Goal: Book appointment/travel/reservation

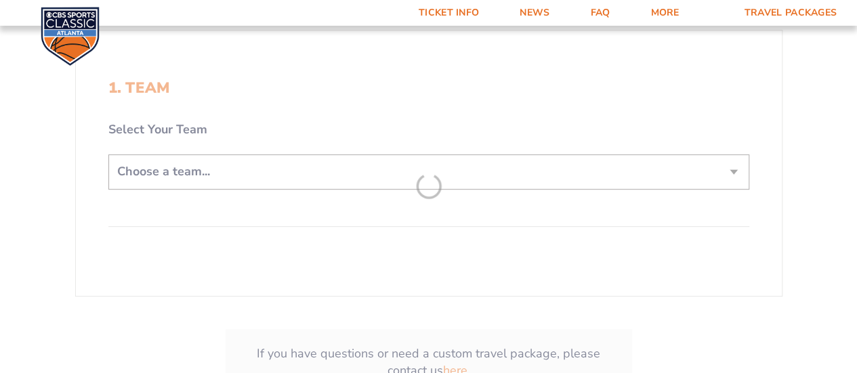
scroll to position [260, 0]
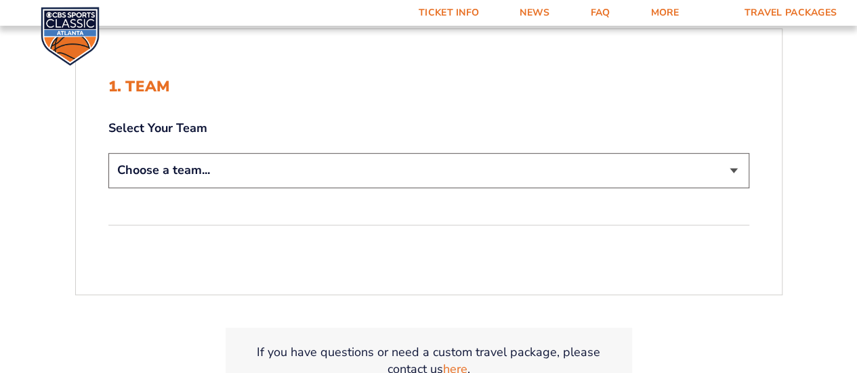
click at [355, 170] on select "Choose a team... [US_STATE] Wildcats [US_STATE] State Buckeyes [US_STATE] Tar H…" at bounding box center [428, 170] width 641 height 35
select select "20108"
click at [108, 153] on select "Choose a team... [US_STATE] Wildcats [US_STATE] State Buckeyes [US_STATE] Tar H…" at bounding box center [428, 170] width 641 height 35
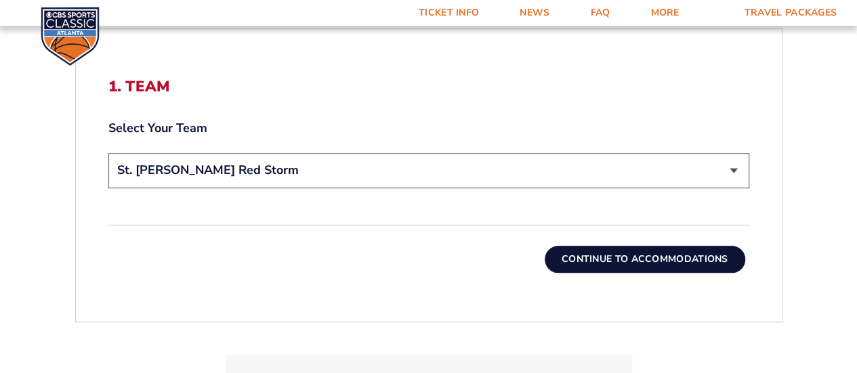
click at [562, 251] on button "Continue To Accommodations" at bounding box center [644, 259] width 200 height 27
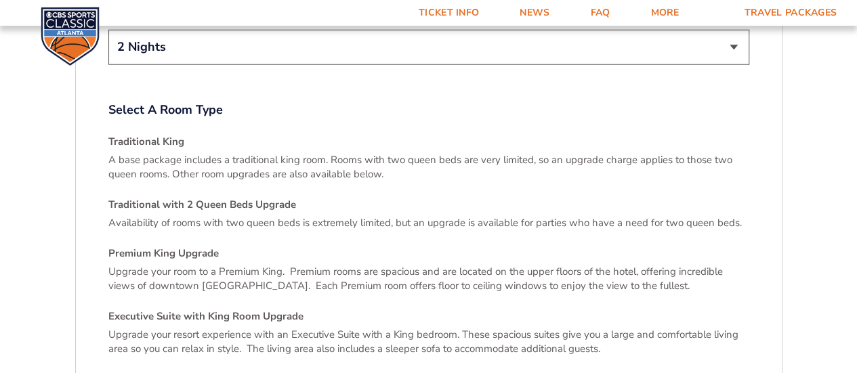
scroll to position [2117, 0]
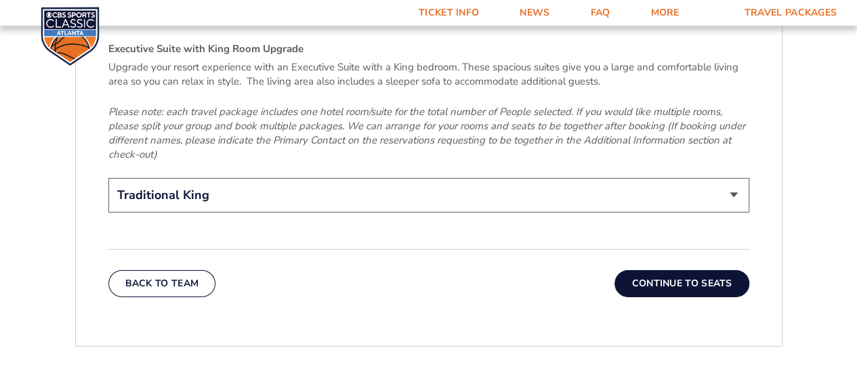
click at [529, 178] on select "Traditional King Traditional with 2 Queen Beds Upgrade (+$95 per night) Premium…" at bounding box center [428, 195] width 641 height 35
click at [643, 270] on button "Continue To Seats" at bounding box center [681, 283] width 134 height 27
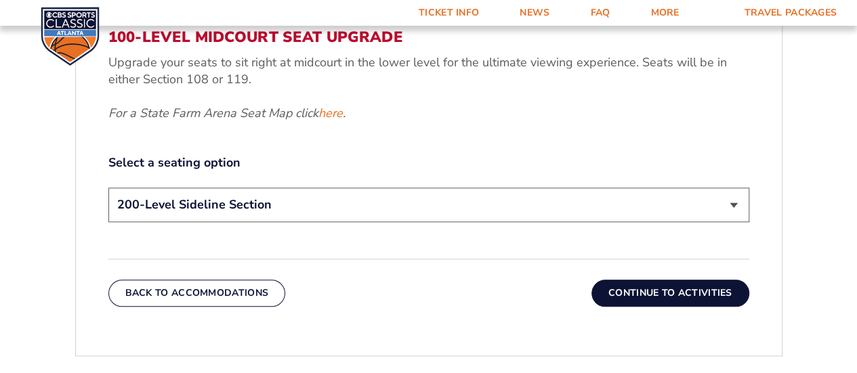
scroll to position [600, 0]
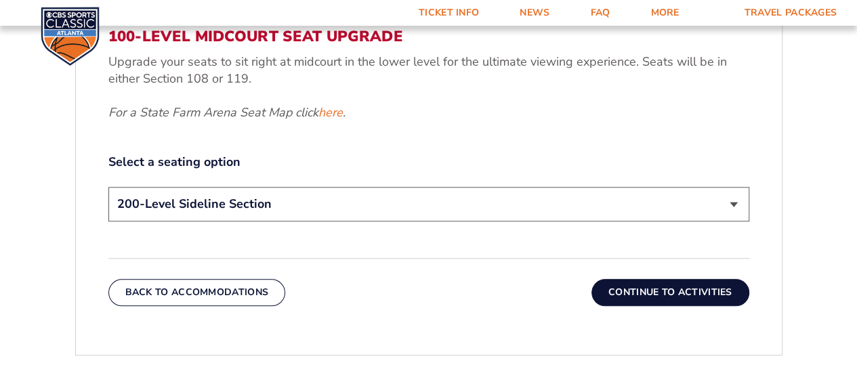
click at [599, 205] on select "200-Level Sideline Section 100-Level Corner Seat Upgrade (+$120 per person) 100…" at bounding box center [428, 204] width 641 height 35
select select "100-Level Midcourt Seat Upgrade"
click at [108, 187] on select "200-Level Sideline Section 100-Level Corner Seat Upgrade (+$120 per person) 100…" at bounding box center [428, 204] width 641 height 35
click at [643, 291] on button "Continue To Activities" at bounding box center [670, 292] width 158 height 27
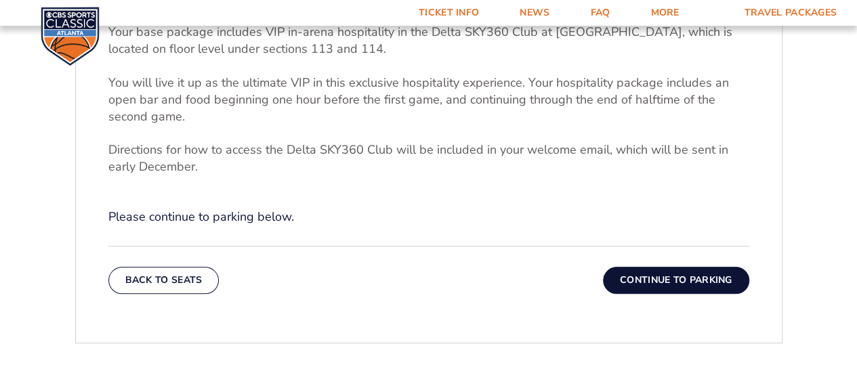
scroll to position [407, 0]
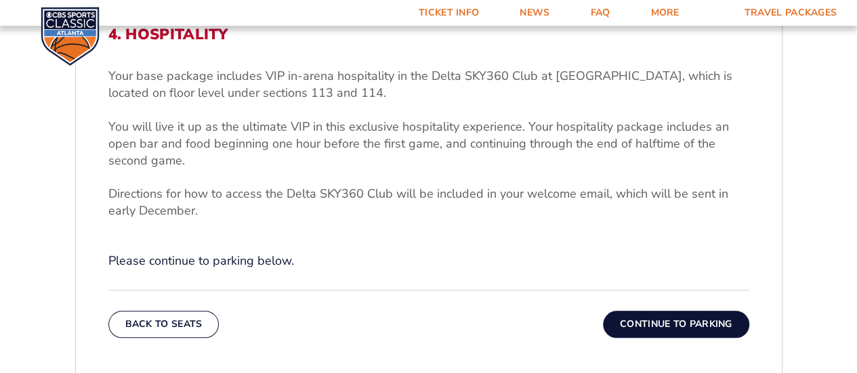
click at [643, 328] on button "Continue To Parking" at bounding box center [676, 324] width 146 height 27
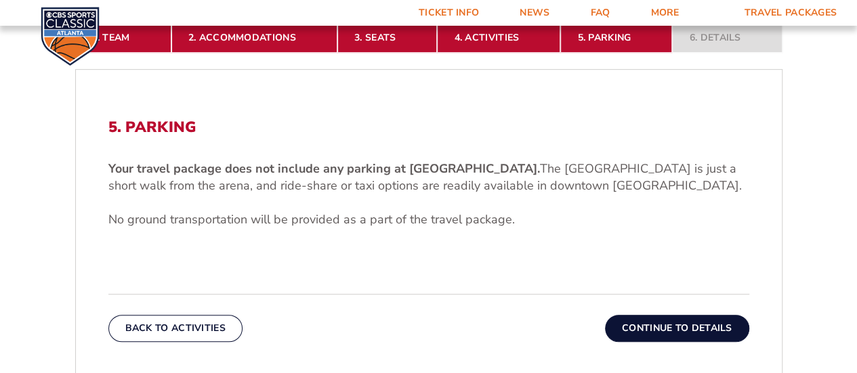
scroll to position [381, 0]
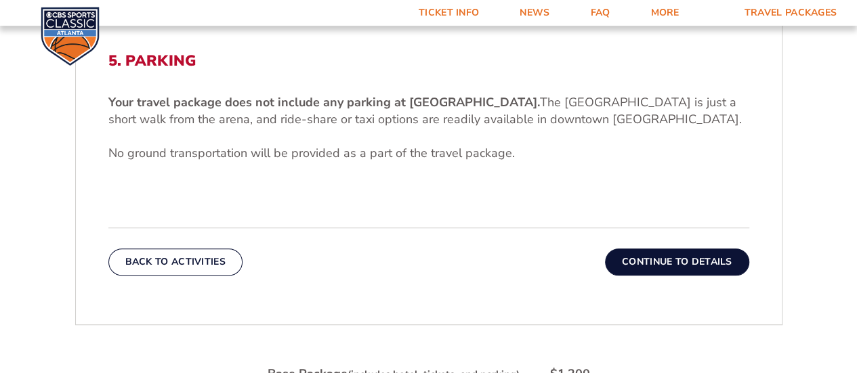
click at [672, 267] on button "Continue To Details" at bounding box center [677, 261] width 144 height 27
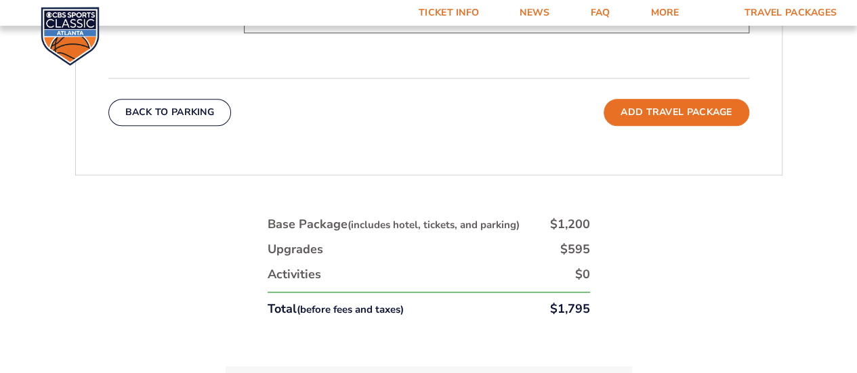
scroll to position [550, 0]
